Goal: Communication & Community: Answer question/provide support

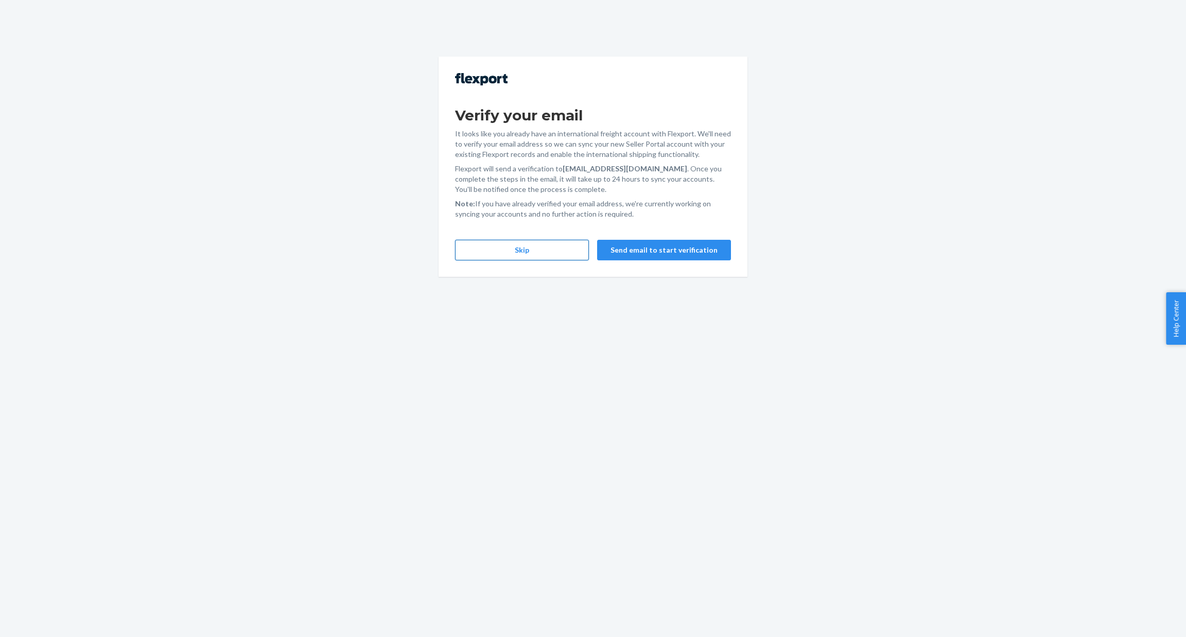
click at [510, 257] on button "Skip" at bounding box center [522, 250] width 134 height 21
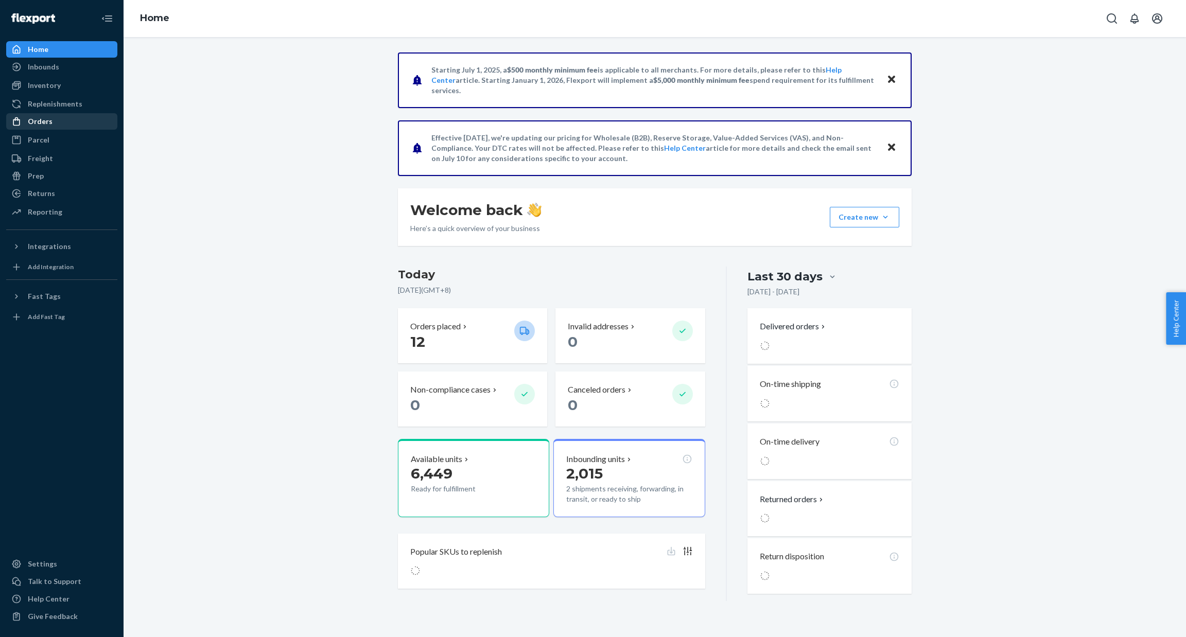
click at [51, 121] on div "Orders" at bounding box center [61, 121] width 109 height 14
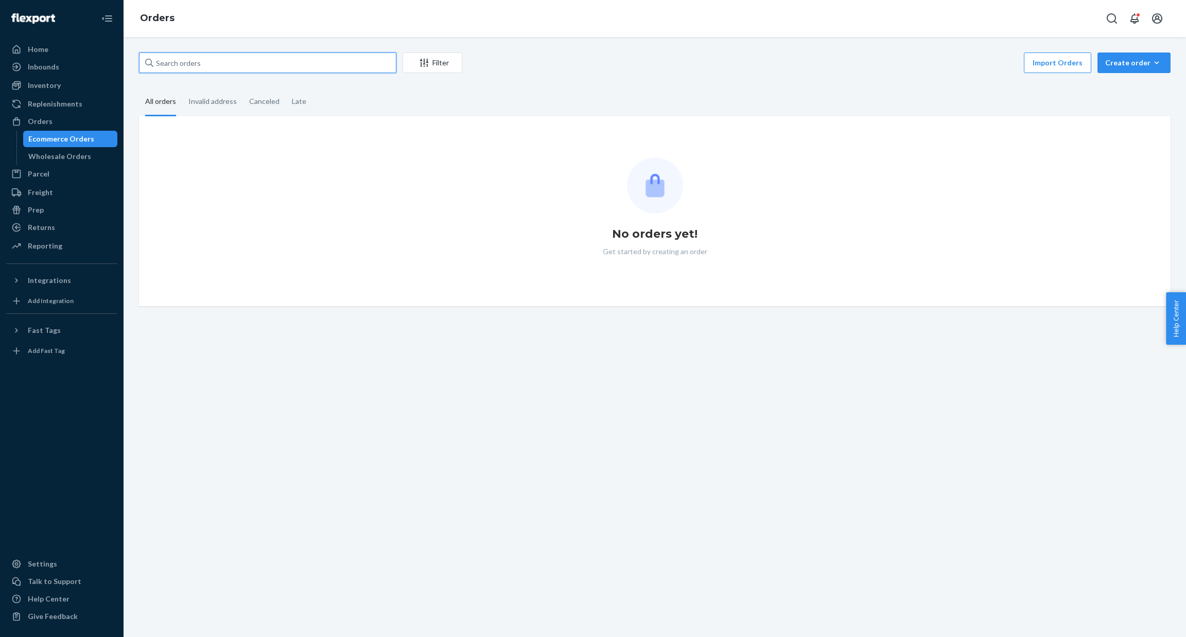
click at [283, 69] on input "text" at bounding box center [267, 63] width 257 height 21
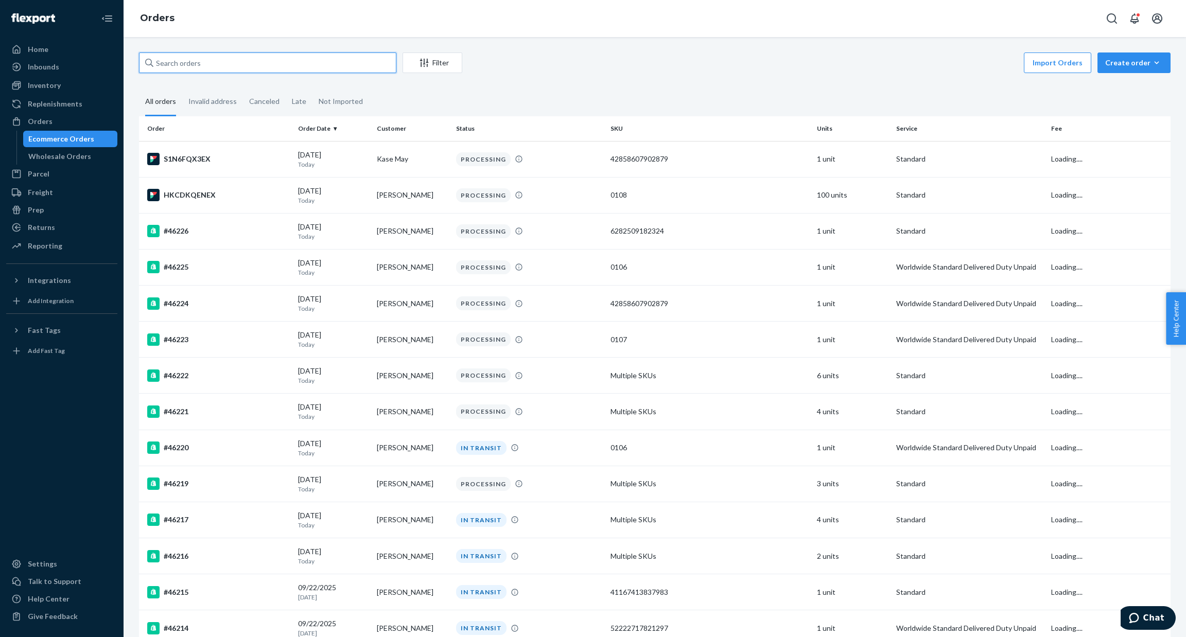
paste input "46226"
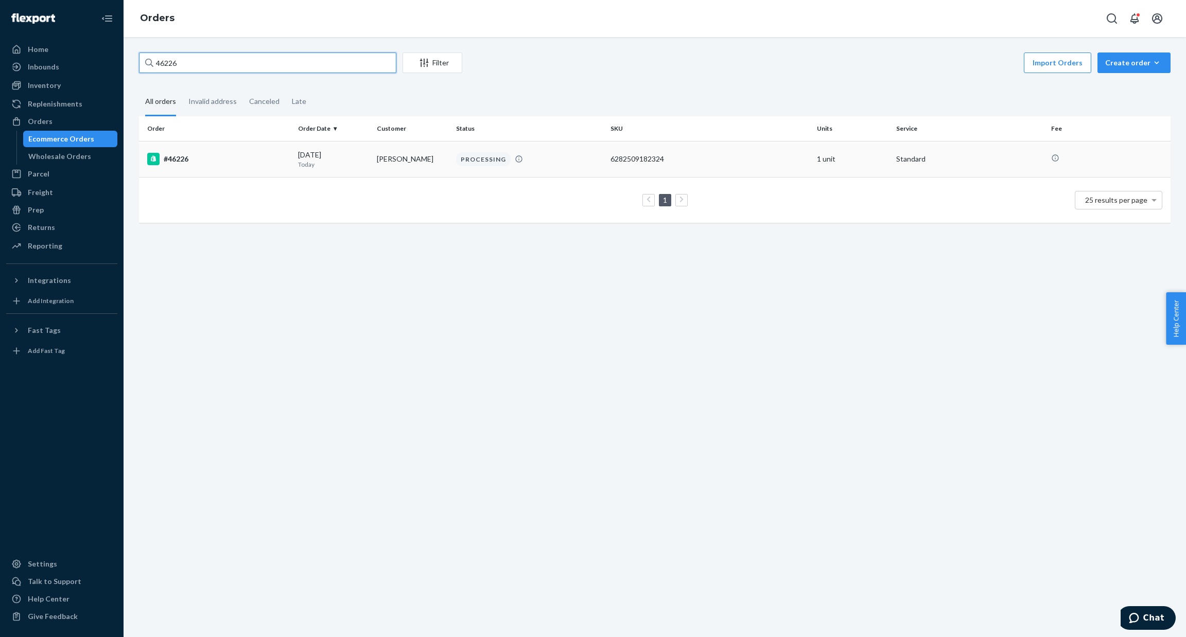
type input "46226"
click at [194, 159] on div "#46226" at bounding box center [218, 159] width 143 height 12
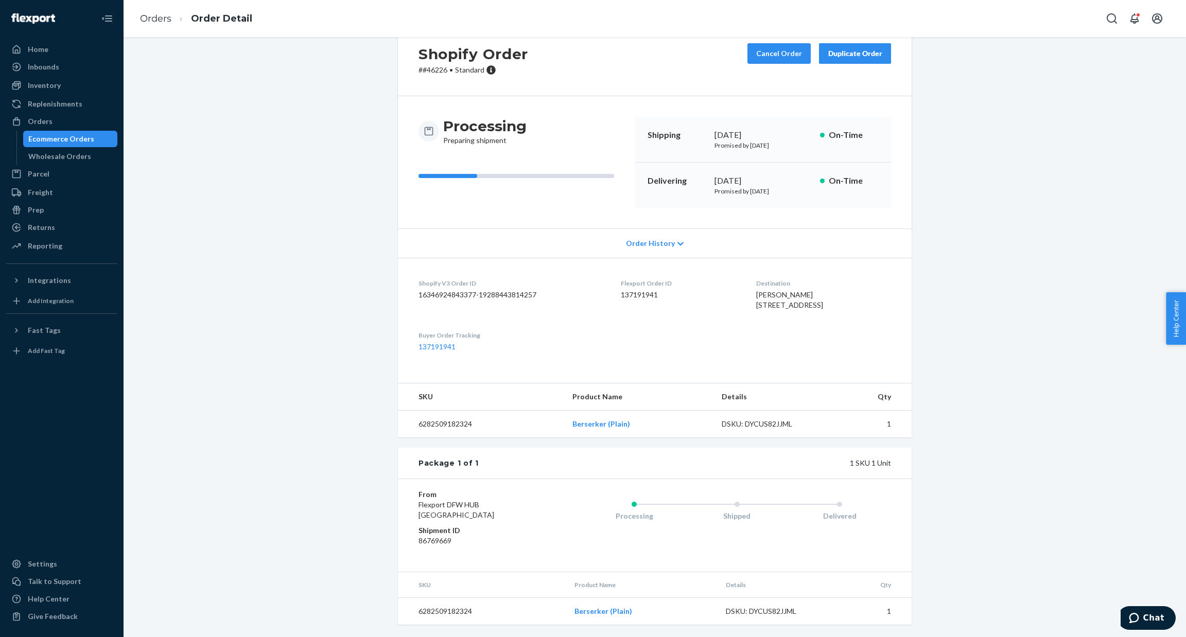
scroll to position [51, 0]
click at [790, 425] on button "Chat" at bounding box center [1147, 619] width 58 height 24
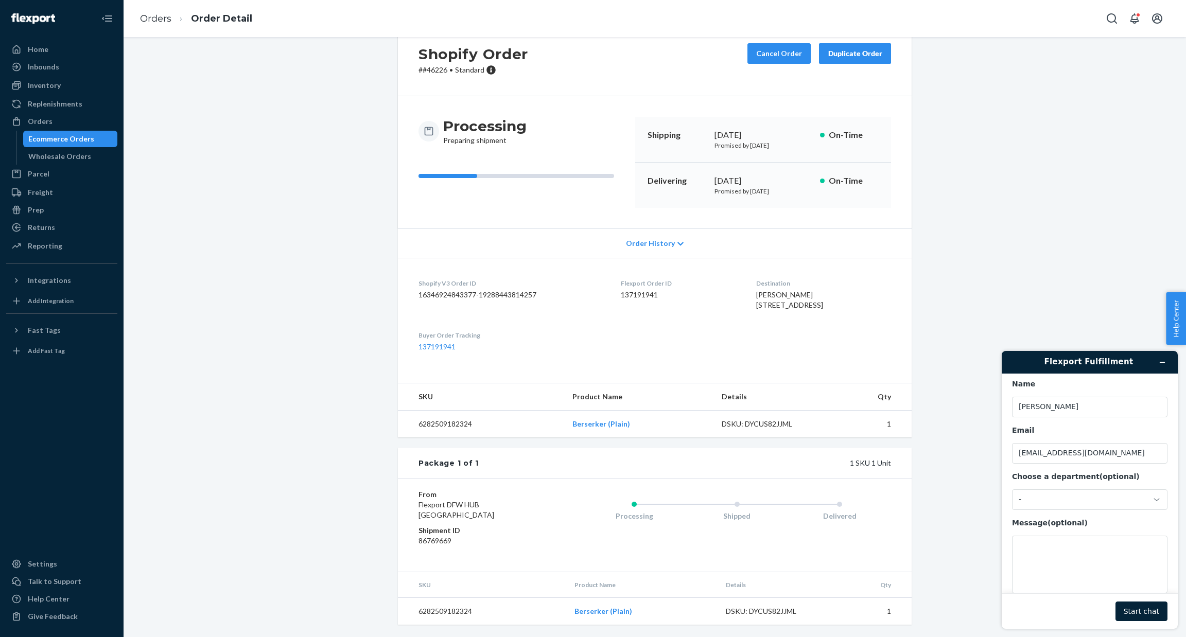
scroll to position [34, 0]
click at [790, 425] on input "[EMAIL_ADDRESS][DOMAIN_NAME]" at bounding box center [1089, 438] width 155 height 21
click at [790, 425] on div "-" at bounding box center [1089, 484] width 155 height 21
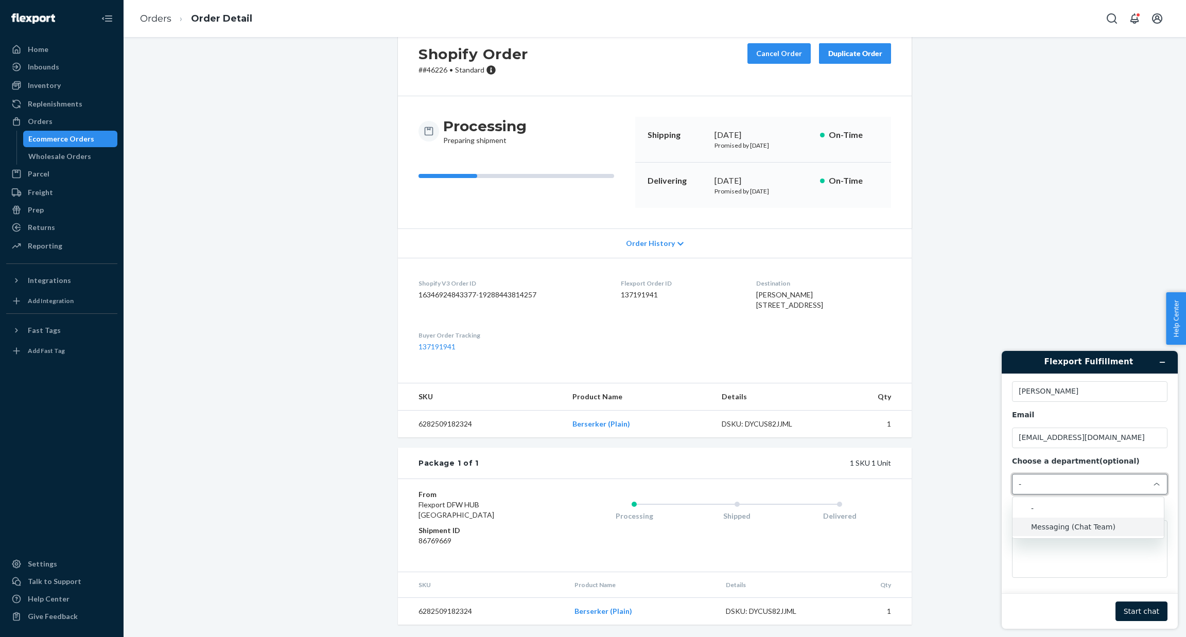
click at [790, 425] on li "Messaging (Chat Team)" at bounding box center [1088, 527] width 151 height 19
click at [790, 425] on textarea "Message (optional)" at bounding box center [1089, 550] width 155 height 58
paste textarea "46226"
copy div "lexport Order ID 137191941"
copy div "Flexport Order ID 137191941"
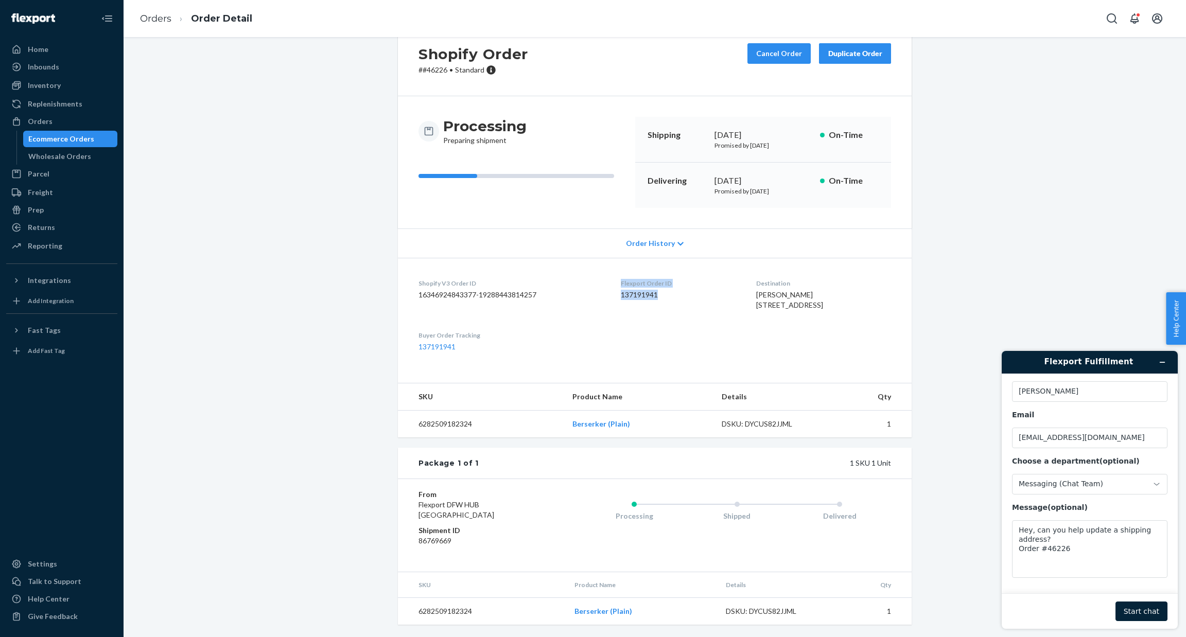
drag, startPoint x: 650, startPoint y: 273, endPoint x: 604, endPoint y: 261, distance: 47.5
click at [621, 279] on div "Flexport Order ID 137191941" at bounding box center [680, 297] width 119 height 36
click at [790, 425] on textarea "Hey, can you help update a shipping address? Order #46226" at bounding box center [1089, 550] width 155 height 58
paste textarea "Flexport Order ID 137191941"
click at [790, 425] on textarea "Hey, can you help update a shipping address? Order #46226 Flexport Order ID 137…" at bounding box center [1089, 550] width 155 height 58
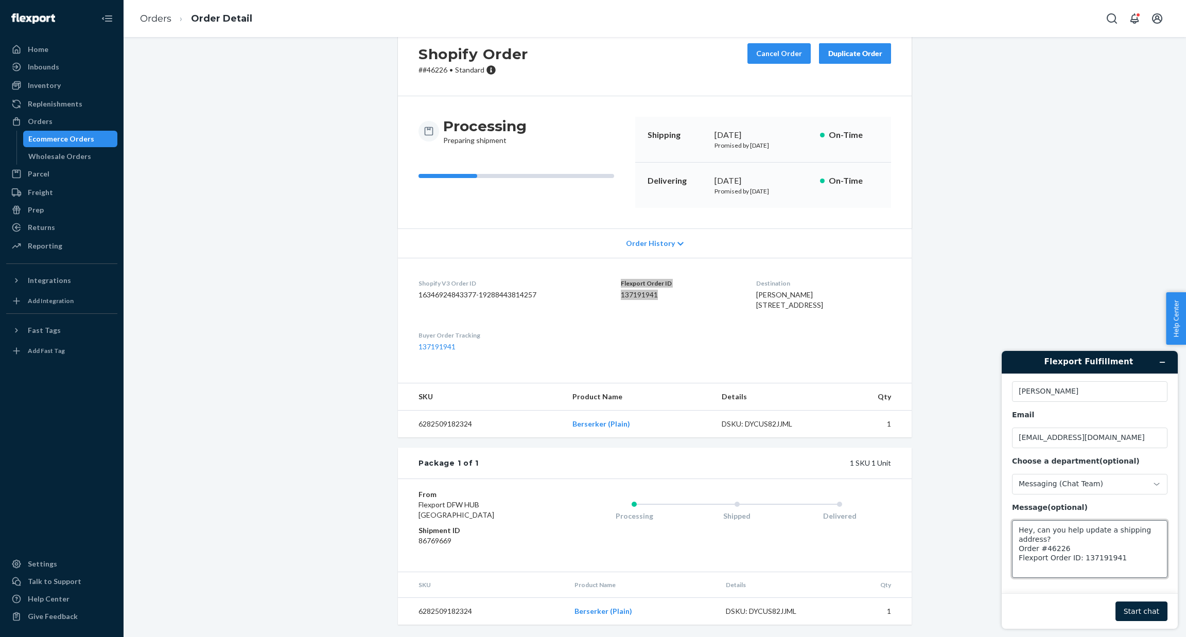
type textarea "Hey, can you help update a shipping address? Order #46226 Flexport Order ID: 13…"
click at [790, 425] on button "Start chat" at bounding box center [1142, 612] width 52 height 20
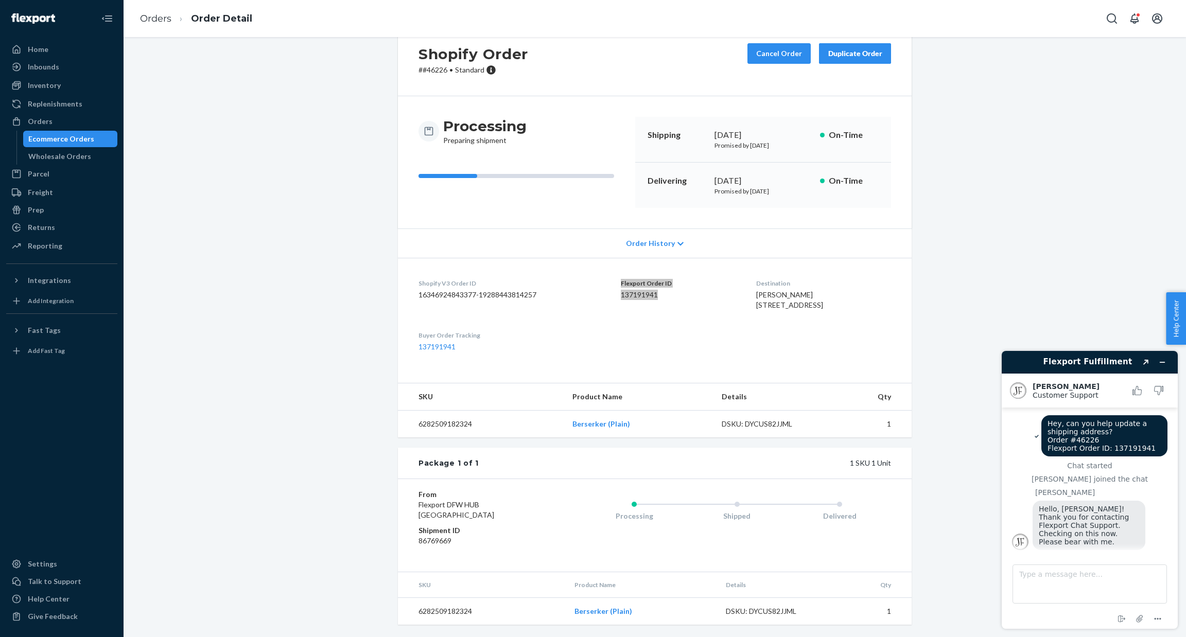
scroll to position [0, 0]
click at [790, 425] on textarea "Type a message here..." at bounding box center [1090, 584] width 154 height 39
type textarea "Thanks [PERSON_NAME]"
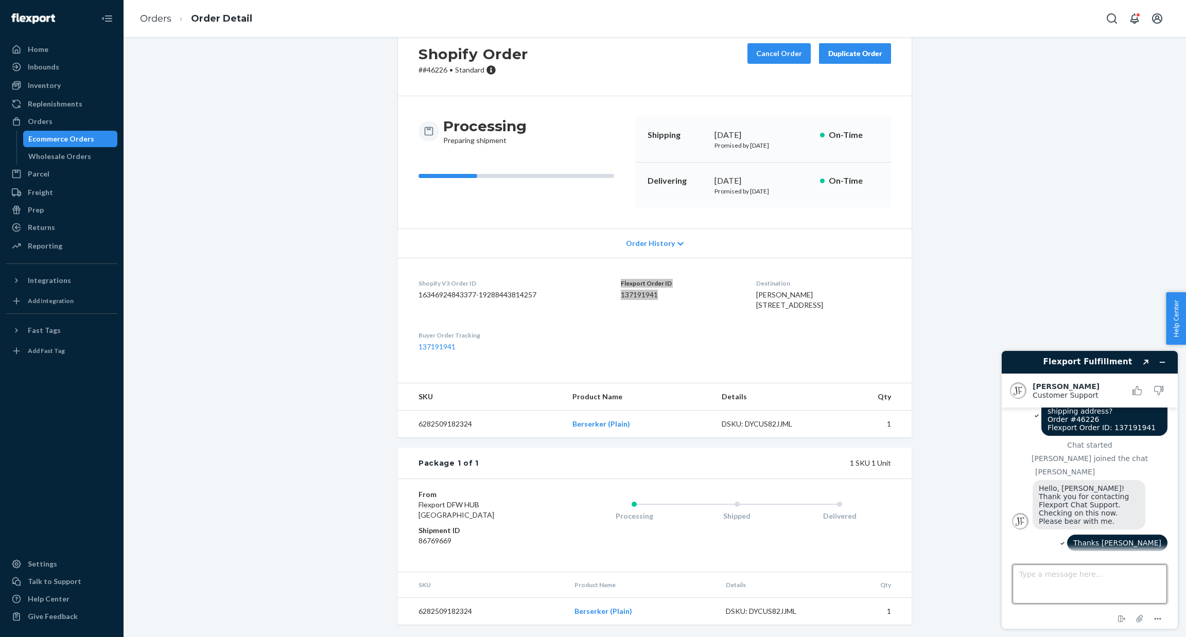
scroll to position [66, 0]
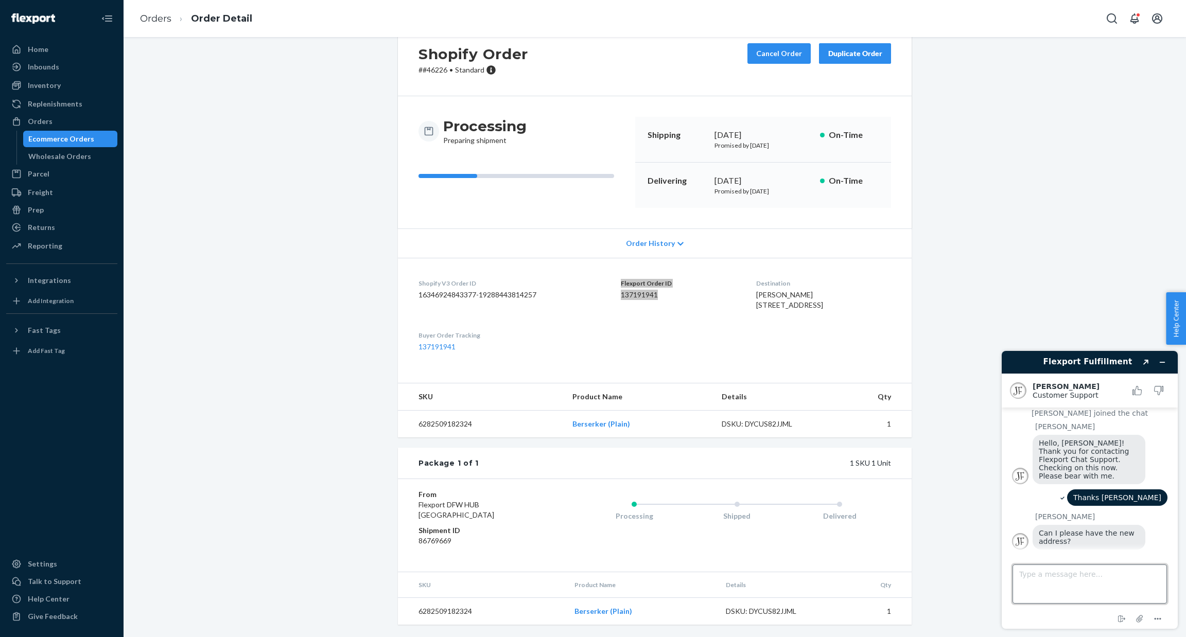
paste textarea "[PERSON_NAME] [STREET_ADDRESS][PERSON_NAME]"
type textarea "[PERSON_NAME] [STREET_ADDRESS][PERSON_NAME] - Please also update the name of th…"
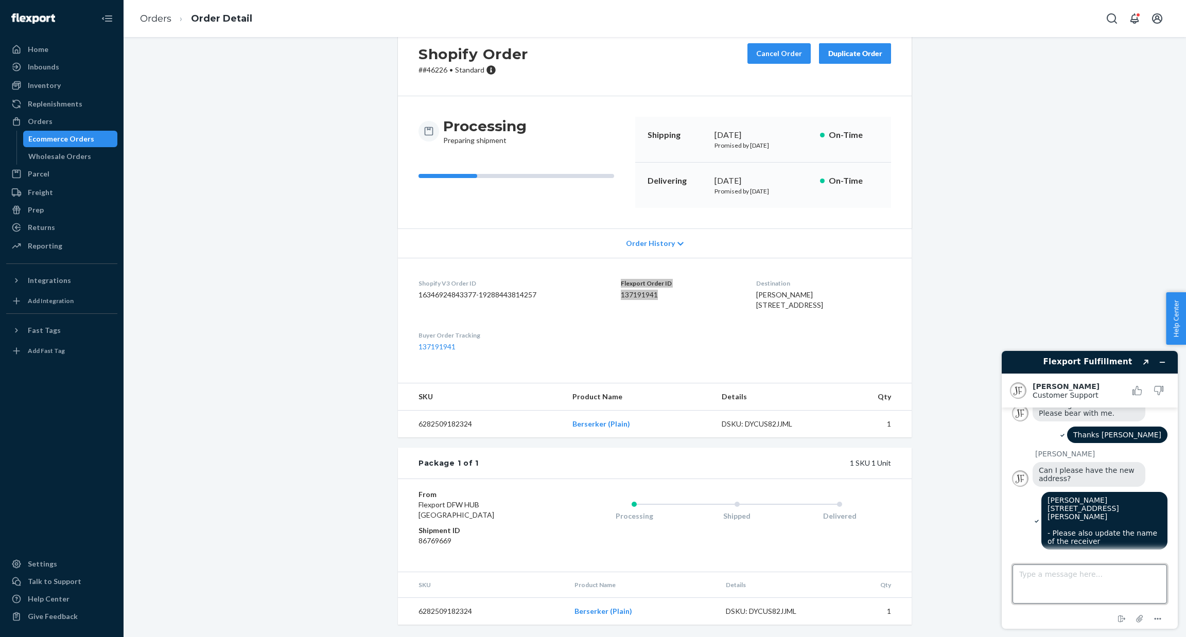
scroll to position [174, 0]
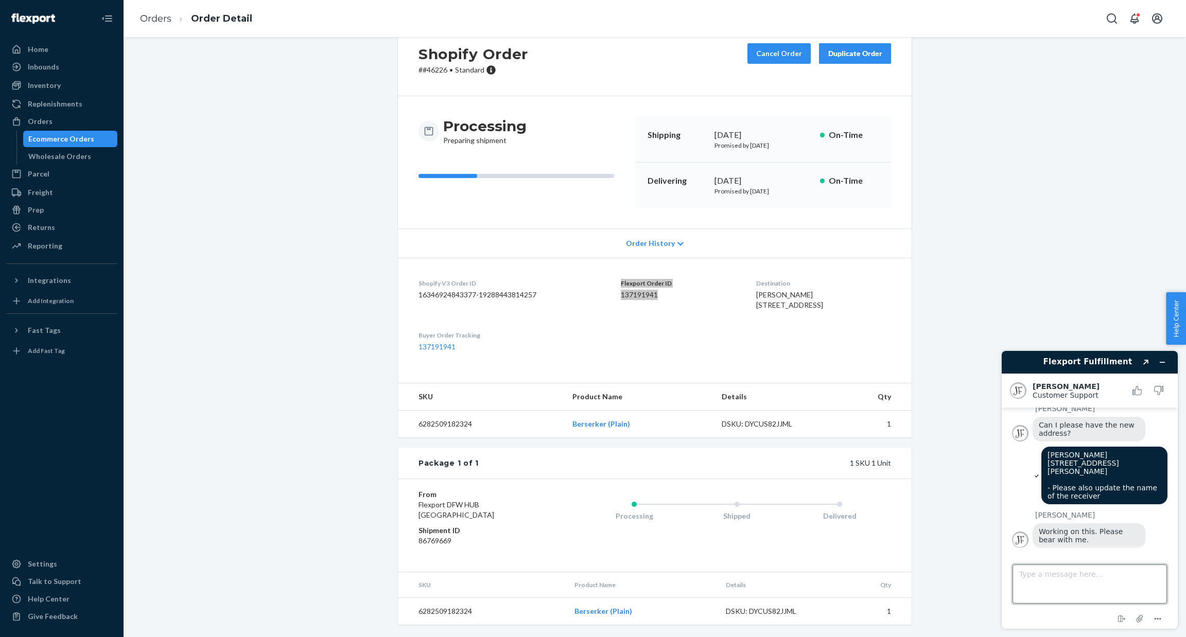
click at [790, 425] on textarea "Type a message here..." at bounding box center [1090, 584] width 154 height 39
type textarea "Thanks"
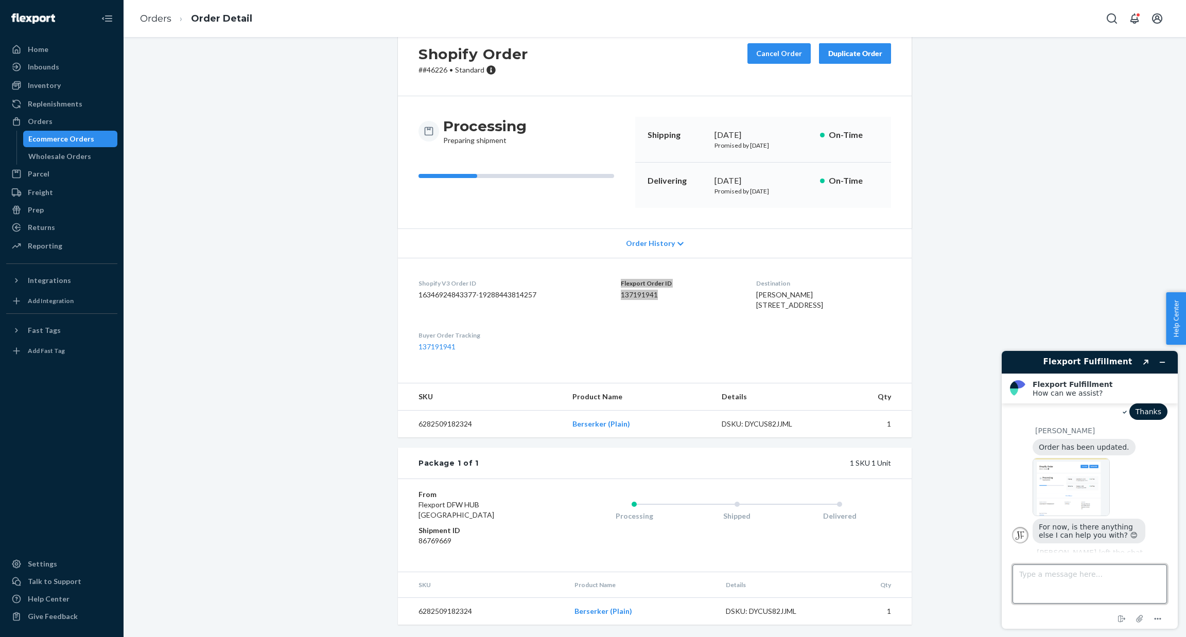
scroll to position [294, 0]
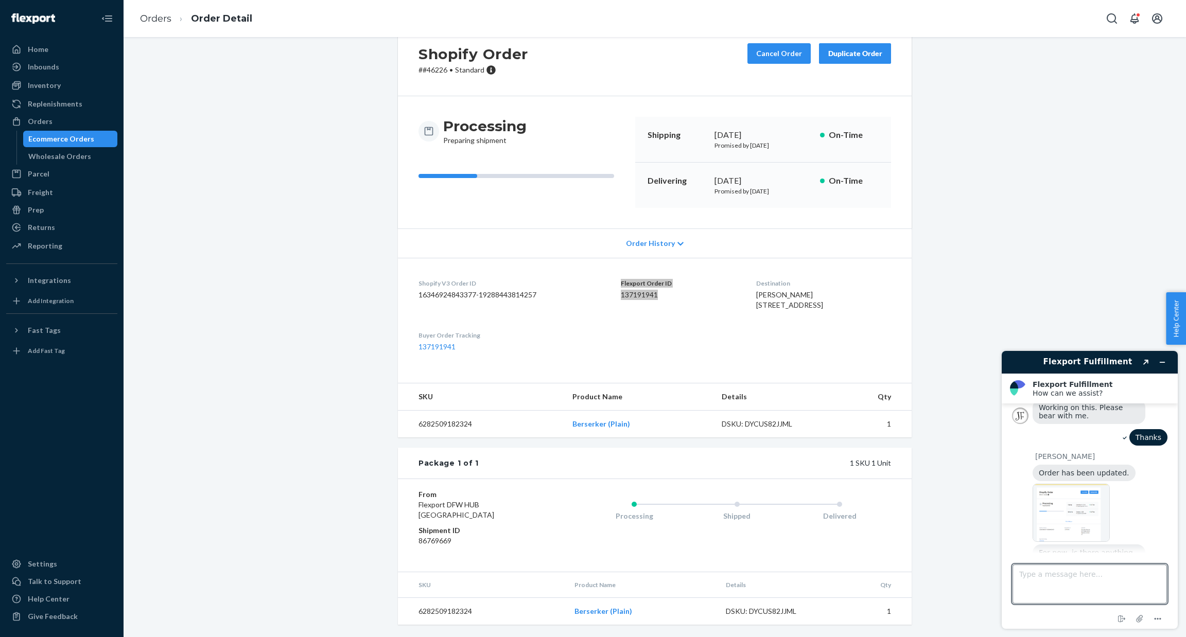
click at [790, 425] on img at bounding box center [1071, 513] width 77 height 58
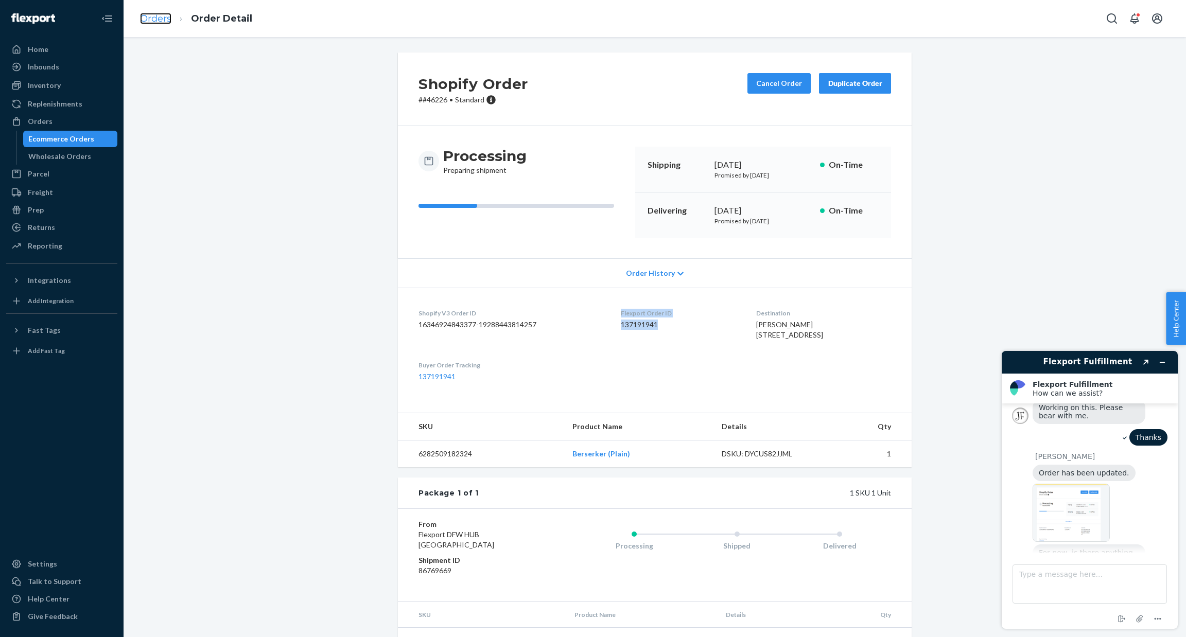
click at [165, 22] on link "Orders" at bounding box center [155, 18] width 31 height 11
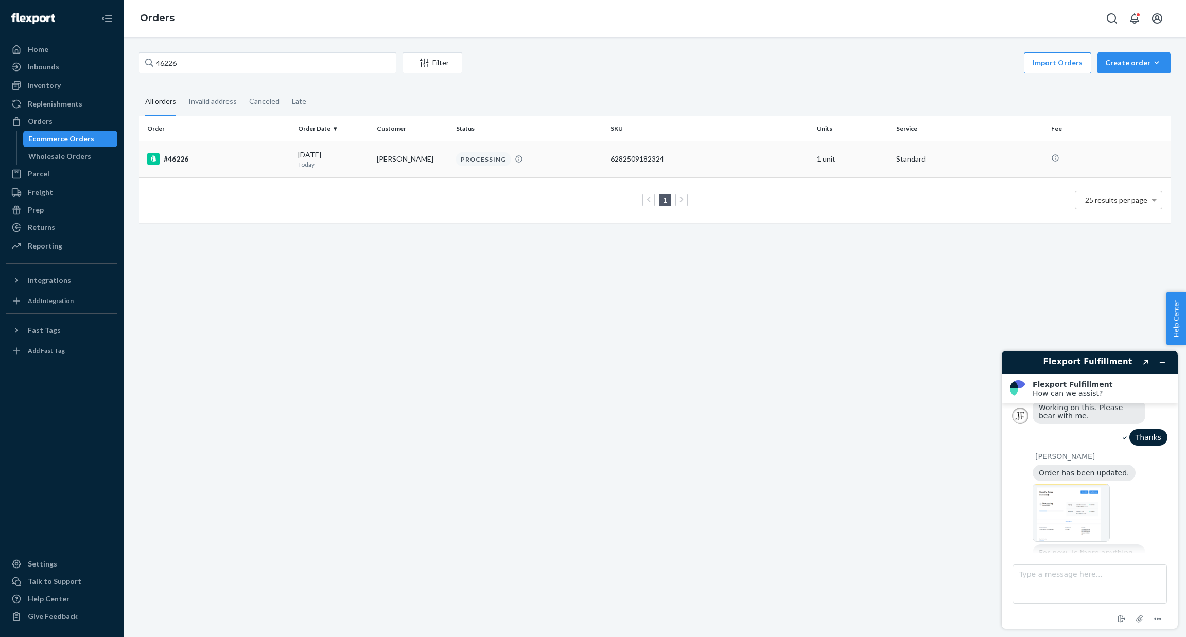
click at [187, 159] on div "#46226" at bounding box center [218, 159] width 143 height 12
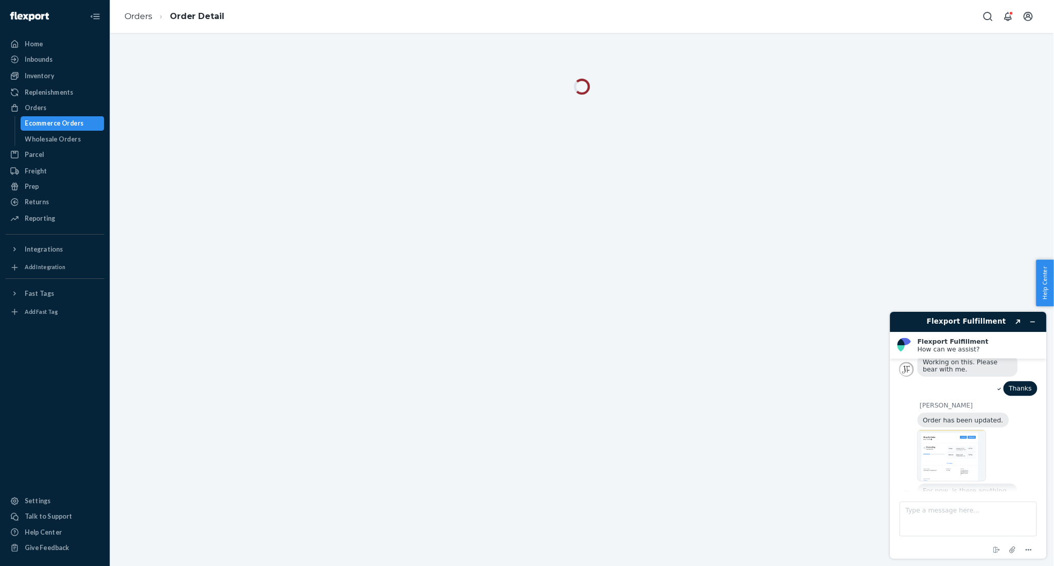
scroll to position [371, 0]
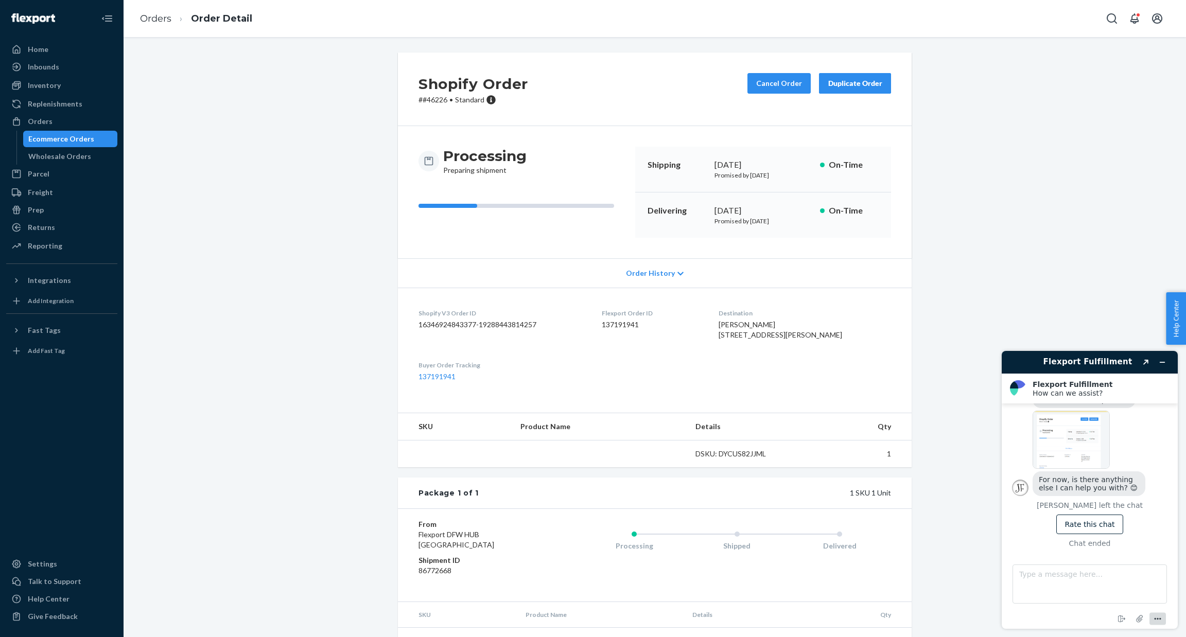
click at [790, 425] on icon "Menu" at bounding box center [1158, 619] width 12 height 12
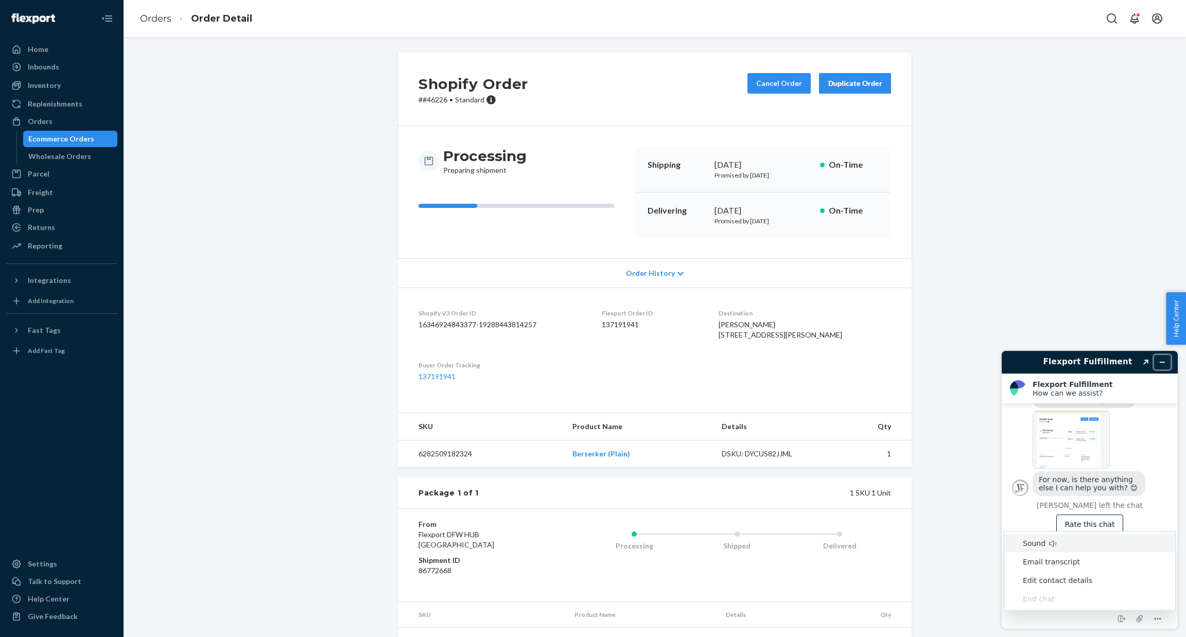
click at [790, 357] on button "Minimize widget" at bounding box center [1162, 362] width 16 height 14
